Goal: Find specific page/section: Find specific page/section

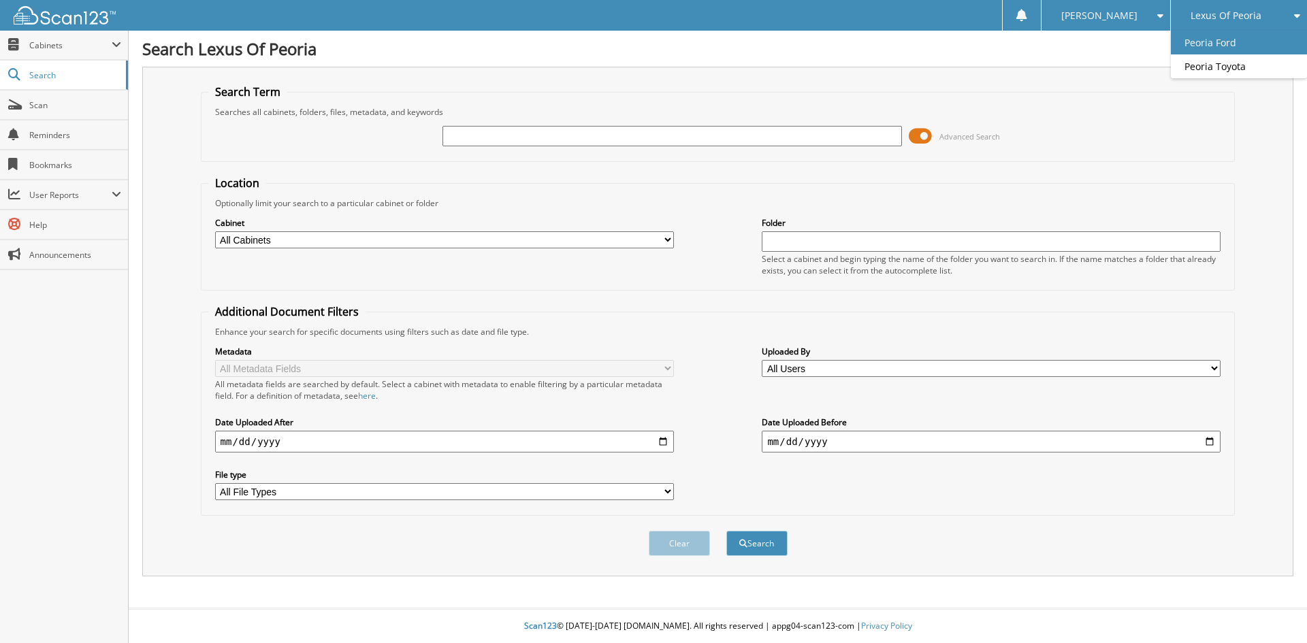
click at [1205, 48] on link "Peoria Ford" at bounding box center [1238, 43] width 136 height 24
click at [470, 135] on input "text" at bounding box center [671, 136] width 459 height 20
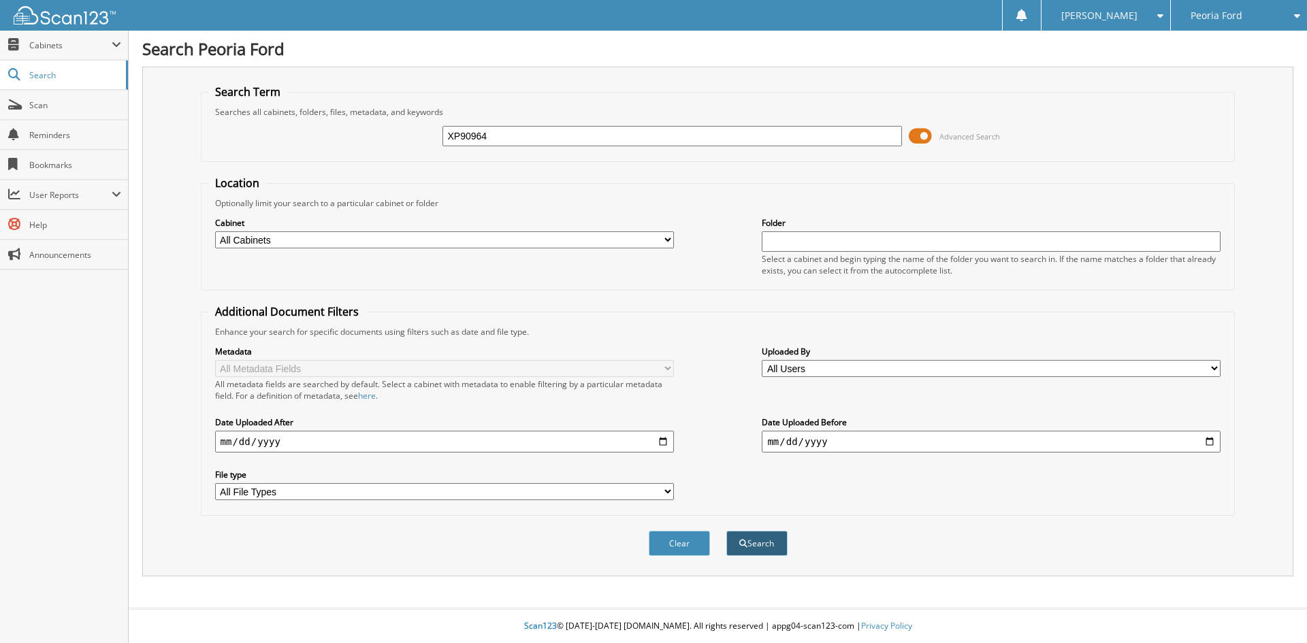
type input "XP90964"
click at [770, 551] on button "Search" at bounding box center [756, 543] width 61 height 25
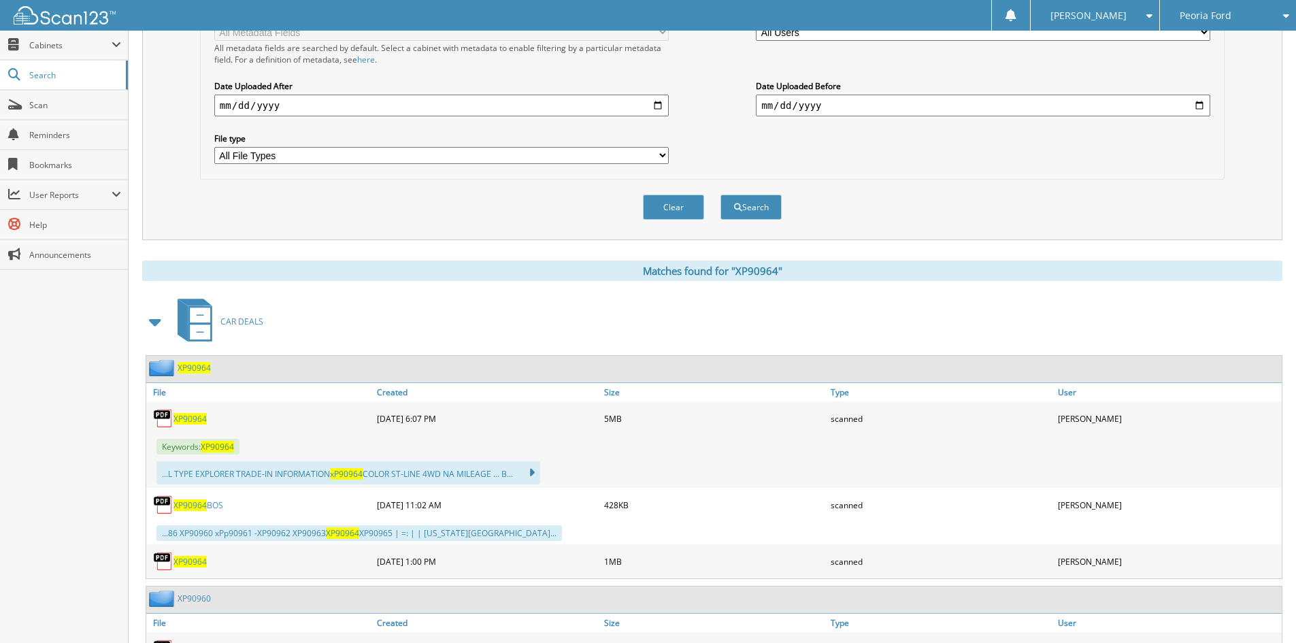
scroll to position [340, 0]
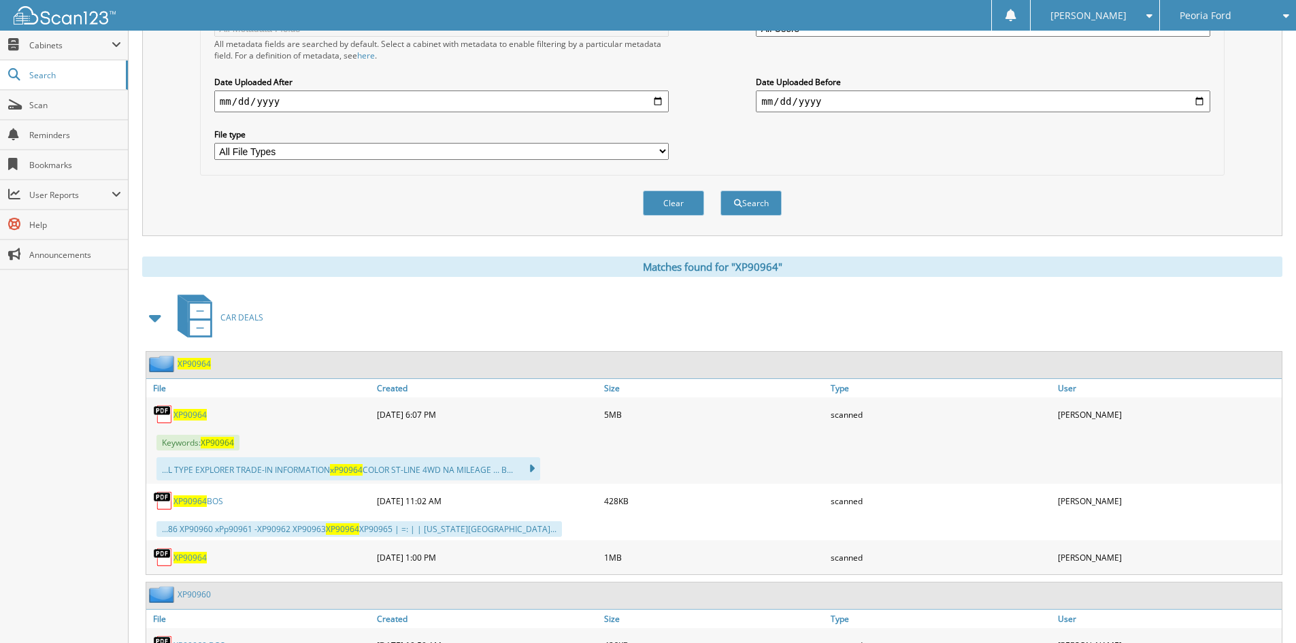
click at [193, 414] on span "XP90964" at bounding box center [190, 415] width 33 height 12
click at [1199, 12] on span "Peoria Ford" at bounding box center [1206, 16] width 52 height 8
click at [1198, 35] on link "Lexus Of Peoria" at bounding box center [1228, 43] width 136 height 24
